Goal: Use online tool/utility: Use online tool/utility

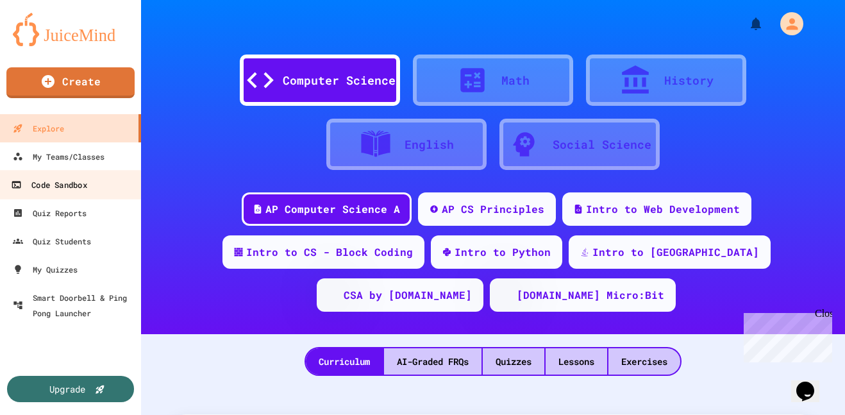
click at [35, 194] on link "Code Sandbox" at bounding box center [71, 184] width 146 height 29
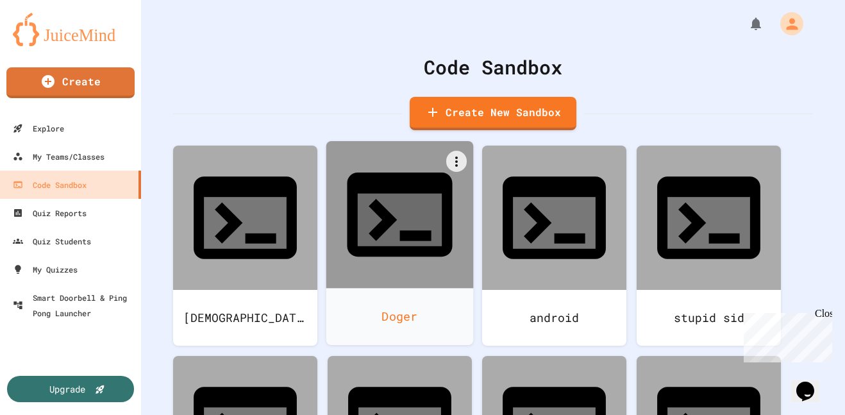
scroll to position [180, 0]
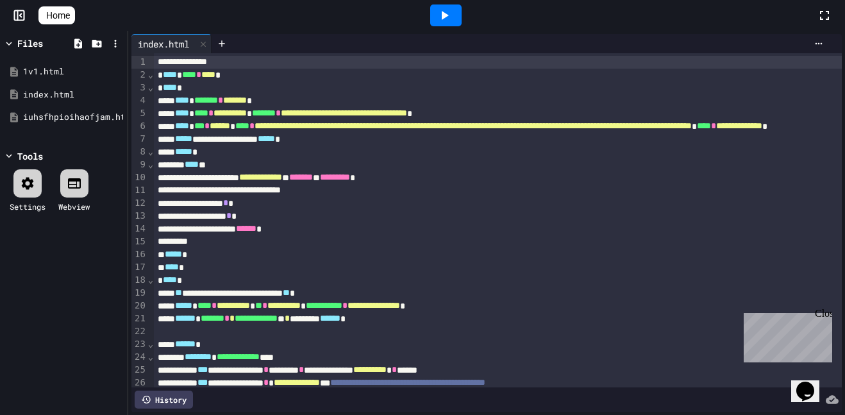
click at [462, 19] on div at bounding box center [445, 15] width 31 height 22
